Goal: Transaction & Acquisition: Purchase product/service

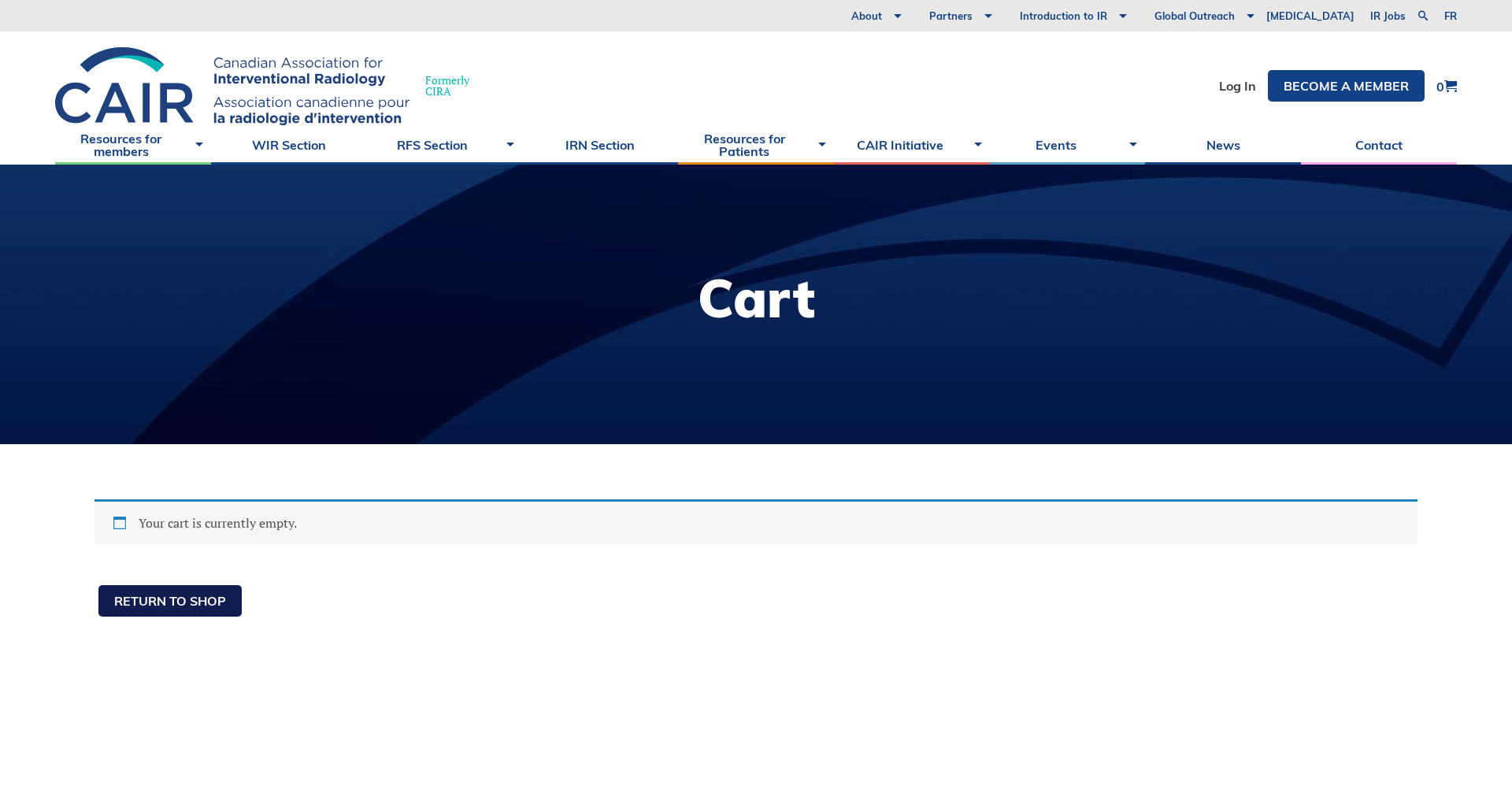
click at [200, 613] on link "Return to shop" at bounding box center [170, 600] width 144 height 31
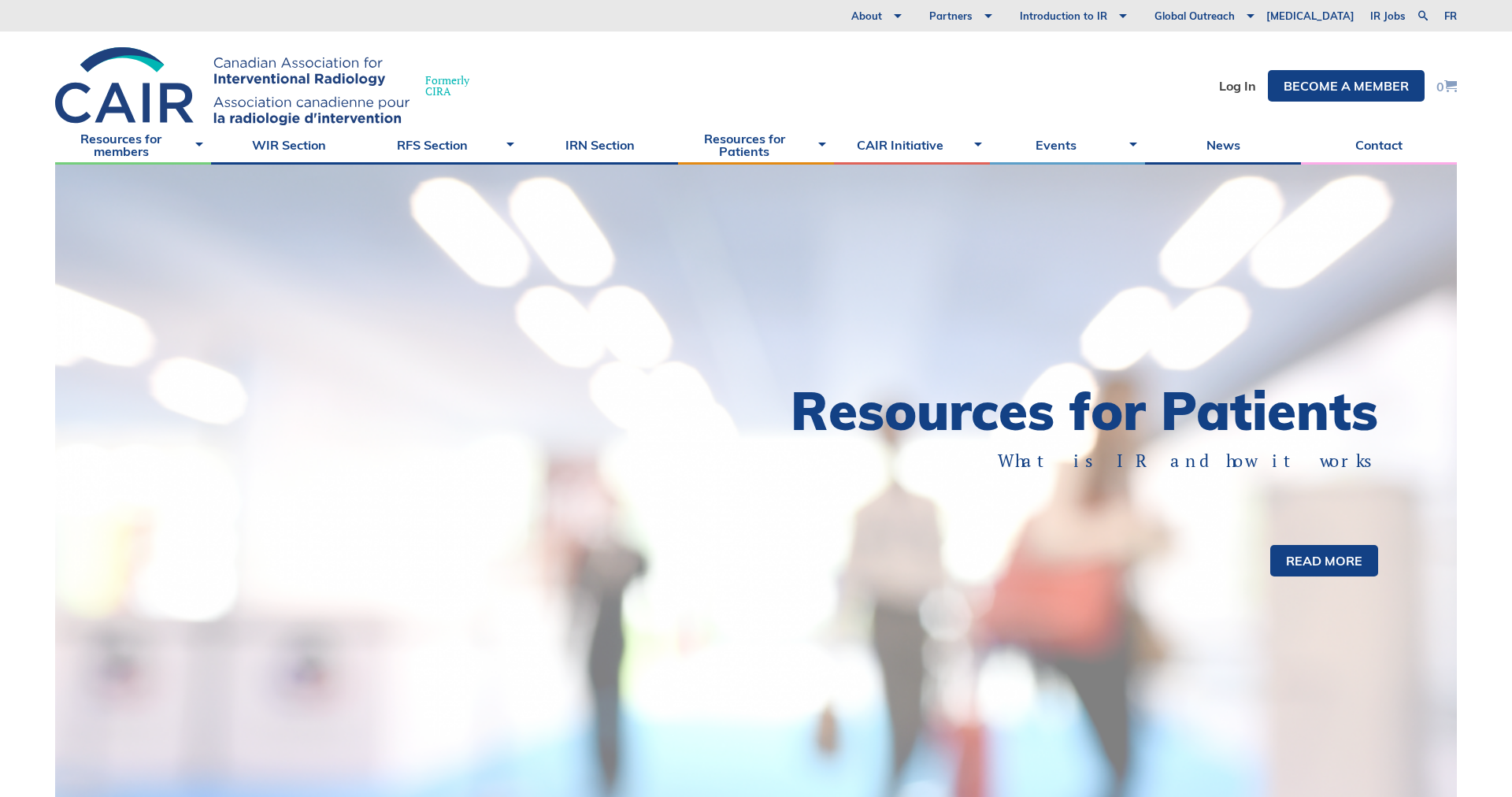
click at [1450, 86] on span at bounding box center [1451, 86] width 13 height 13
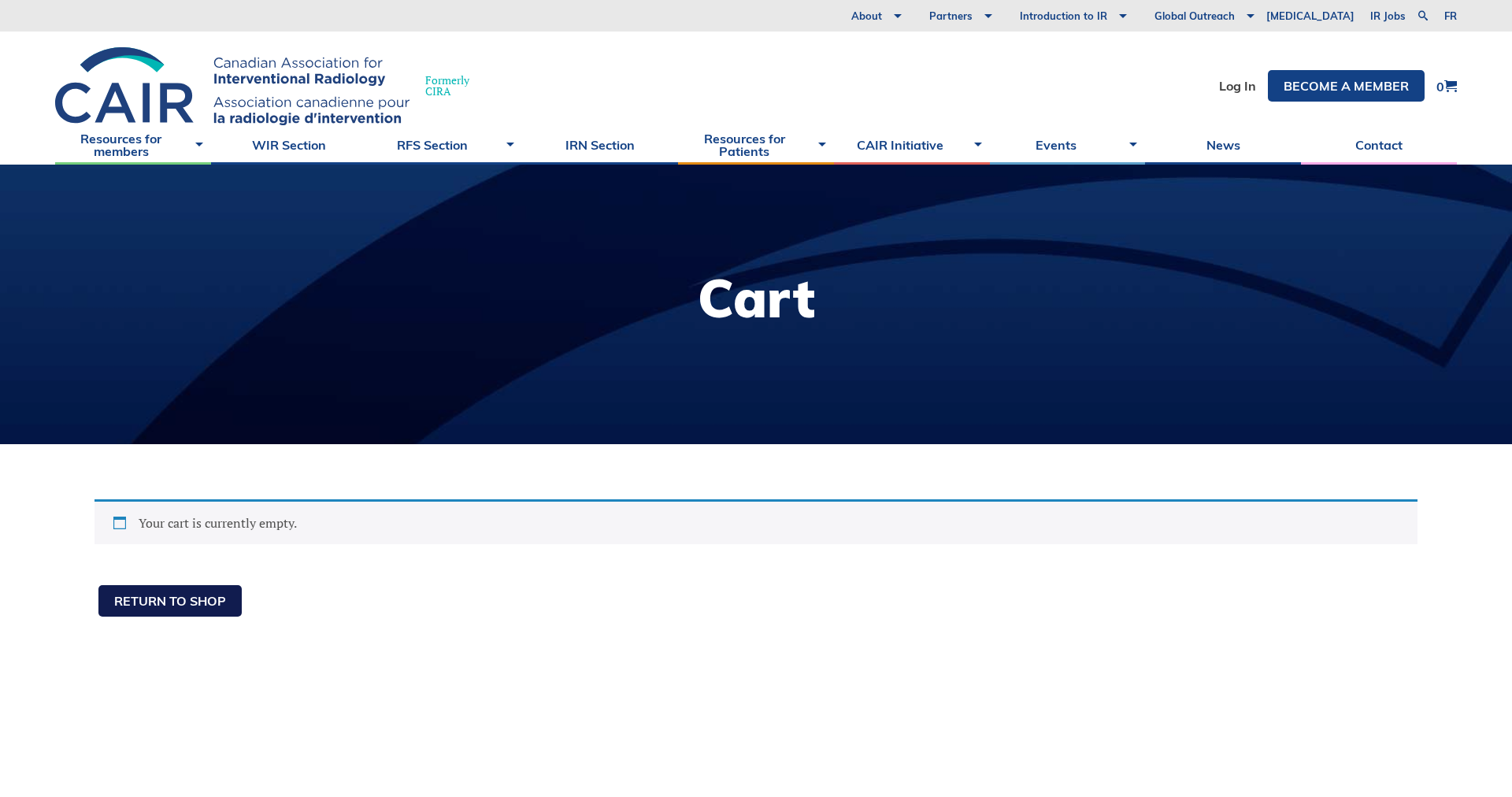
click at [218, 595] on link "Return to shop" at bounding box center [170, 600] width 144 height 31
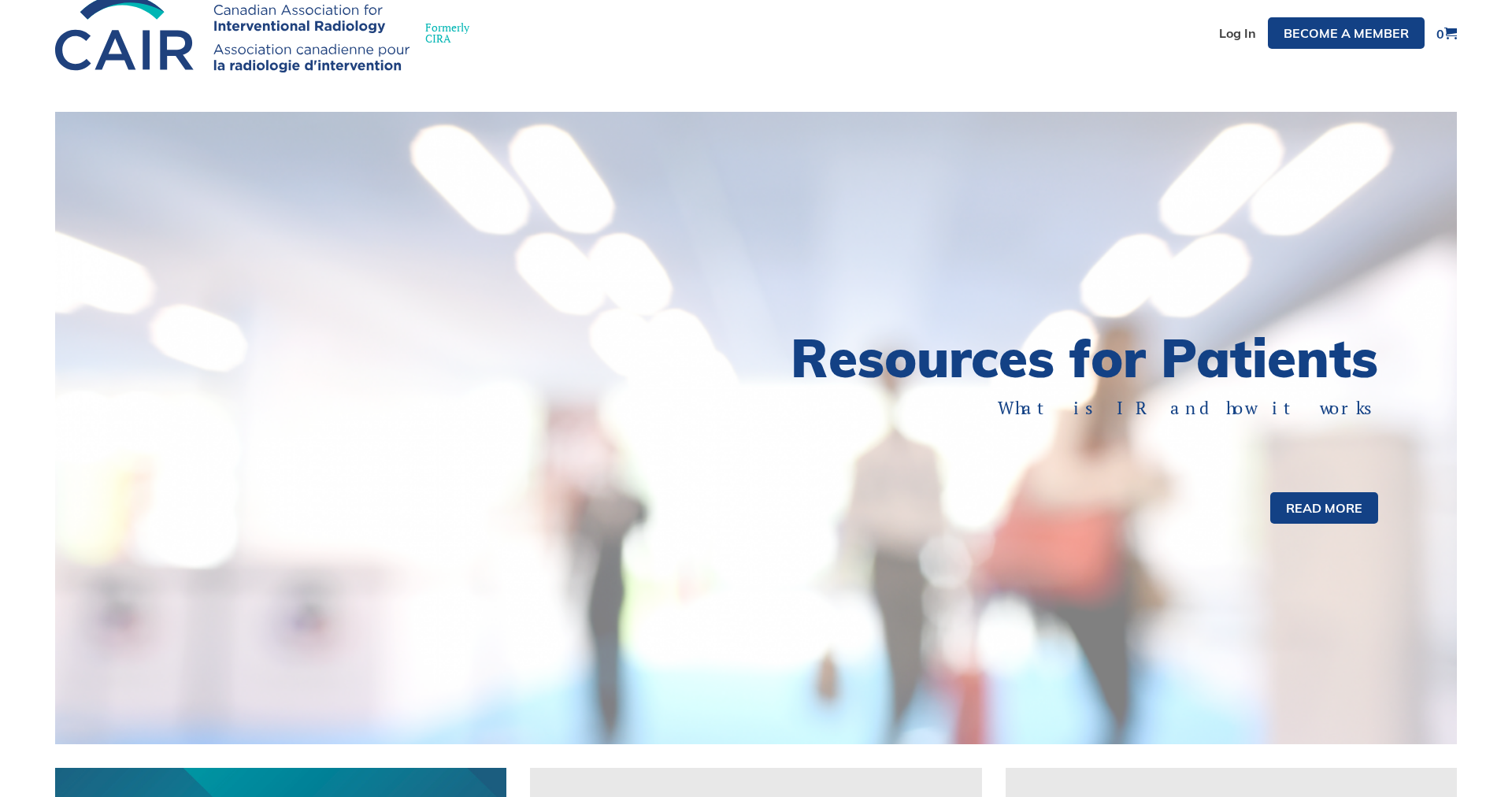
scroll to position [8, 0]
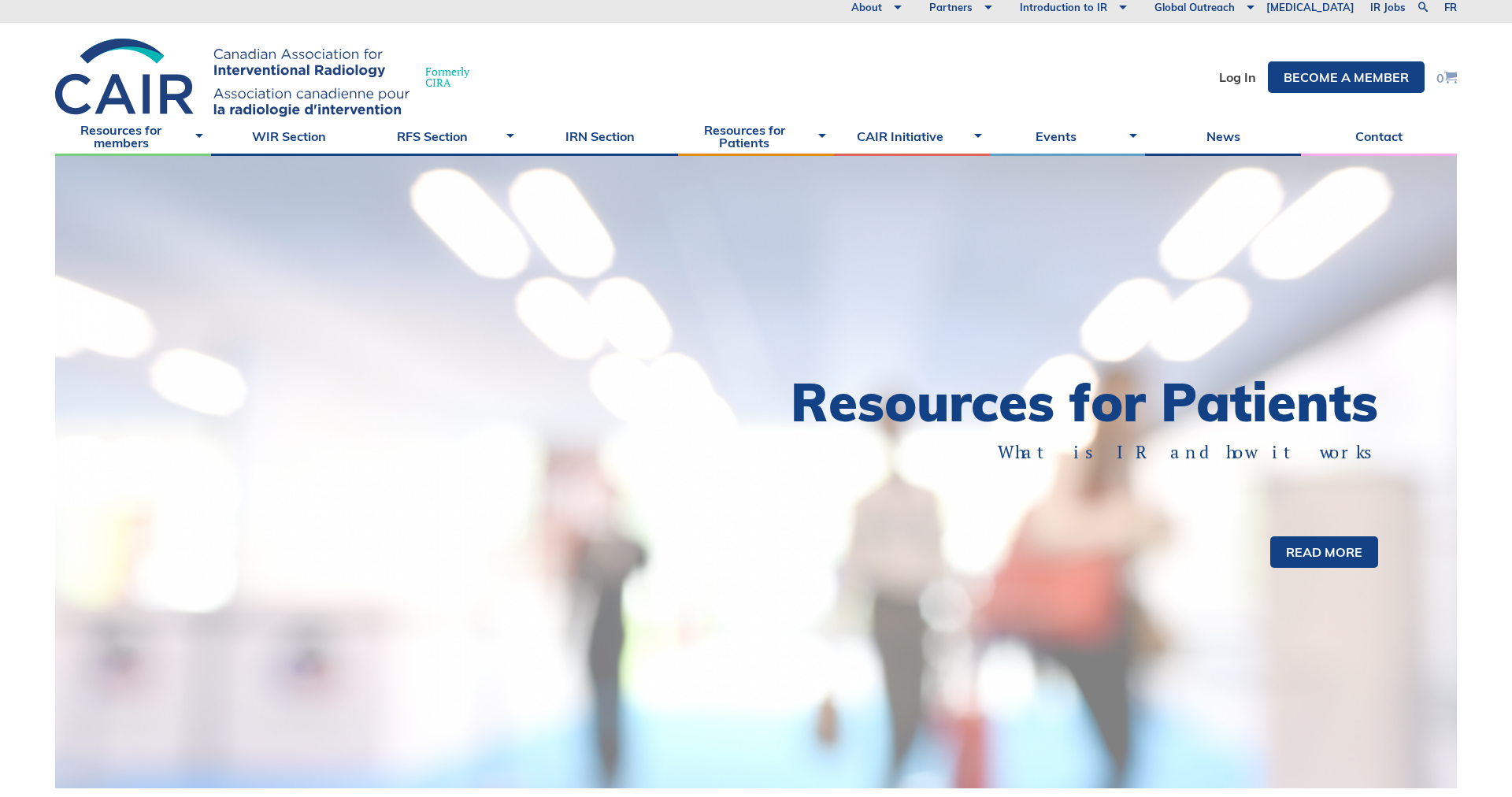
click at [1437, 74] on link "0" at bounding box center [1447, 77] width 20 height 14
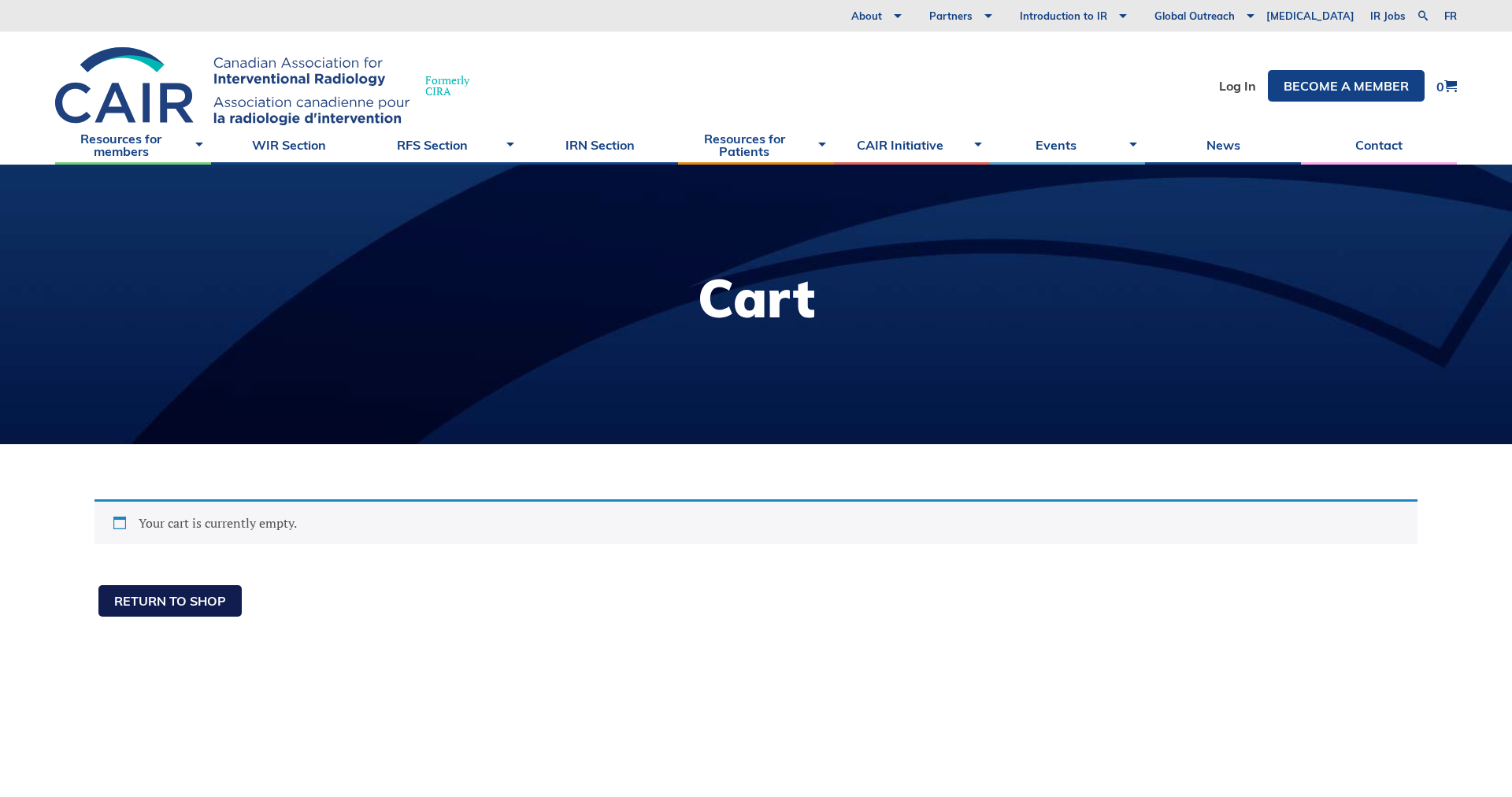
click at [167, 605] on link "Return to shop" at bounding box center [170, 600] width 144 height 31
